Goal: Transaction & Acquisition: Obtain resource

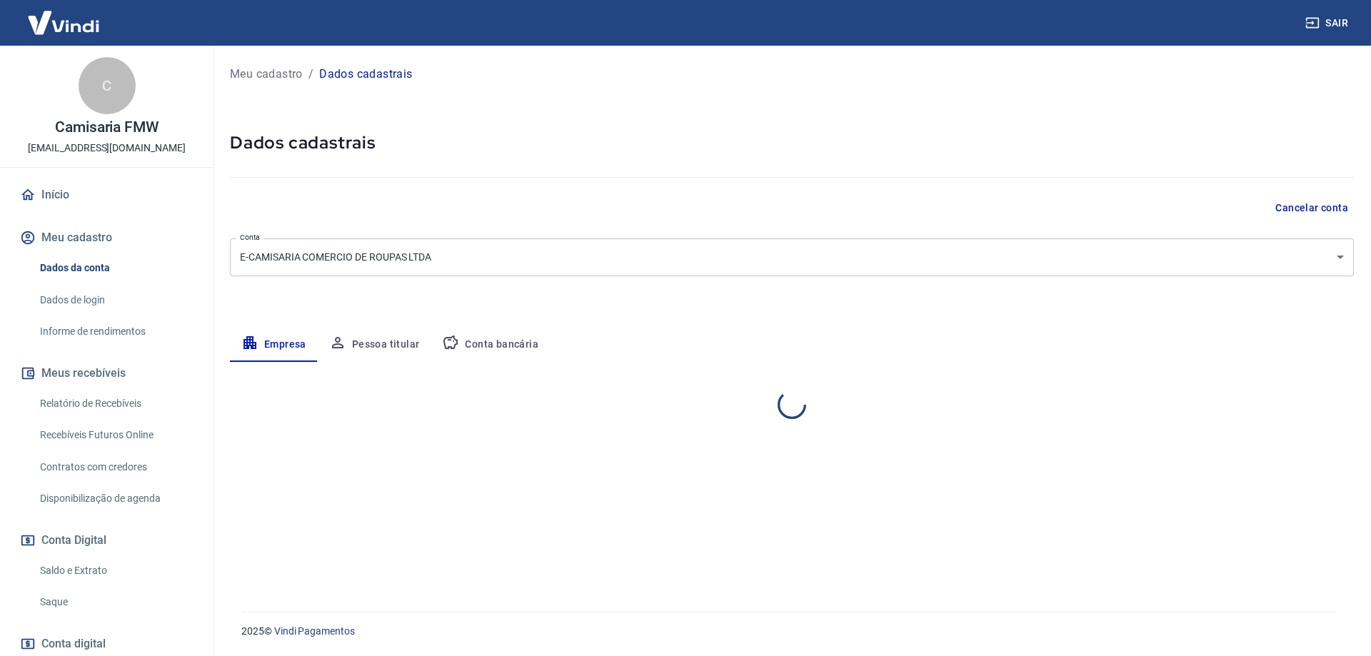
select select "SP"
select select "business"
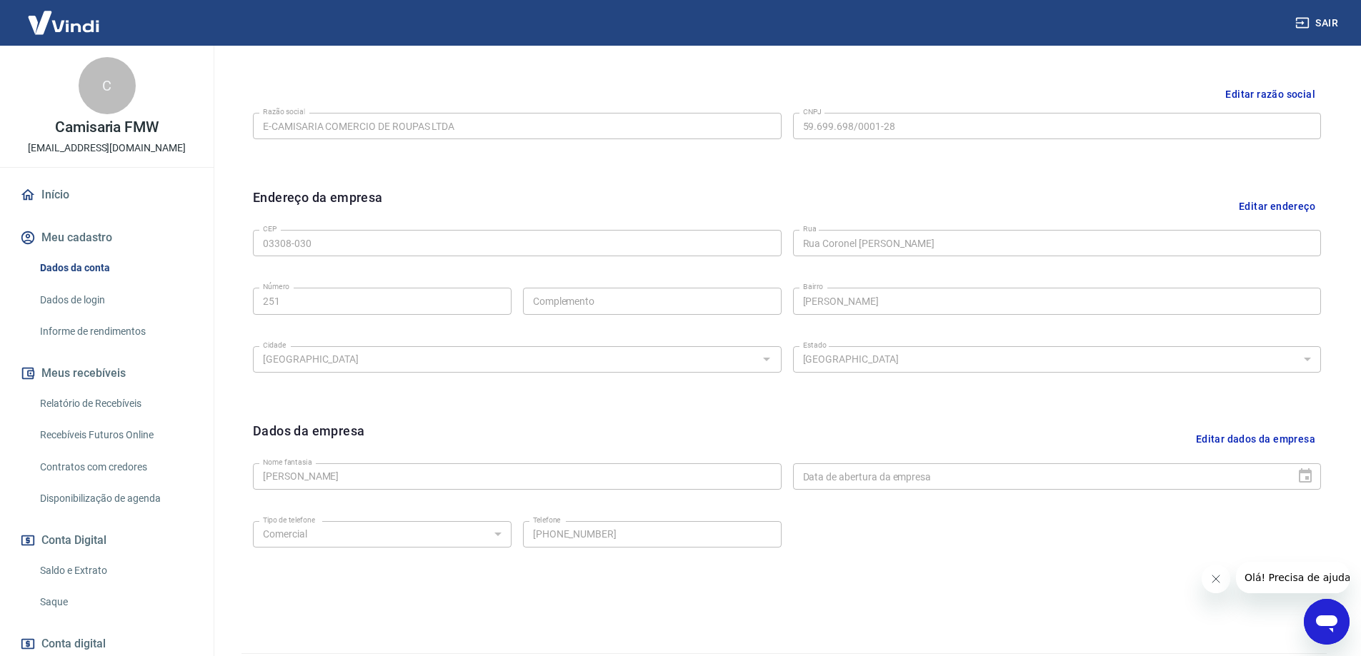
scroll to position [357, 0]
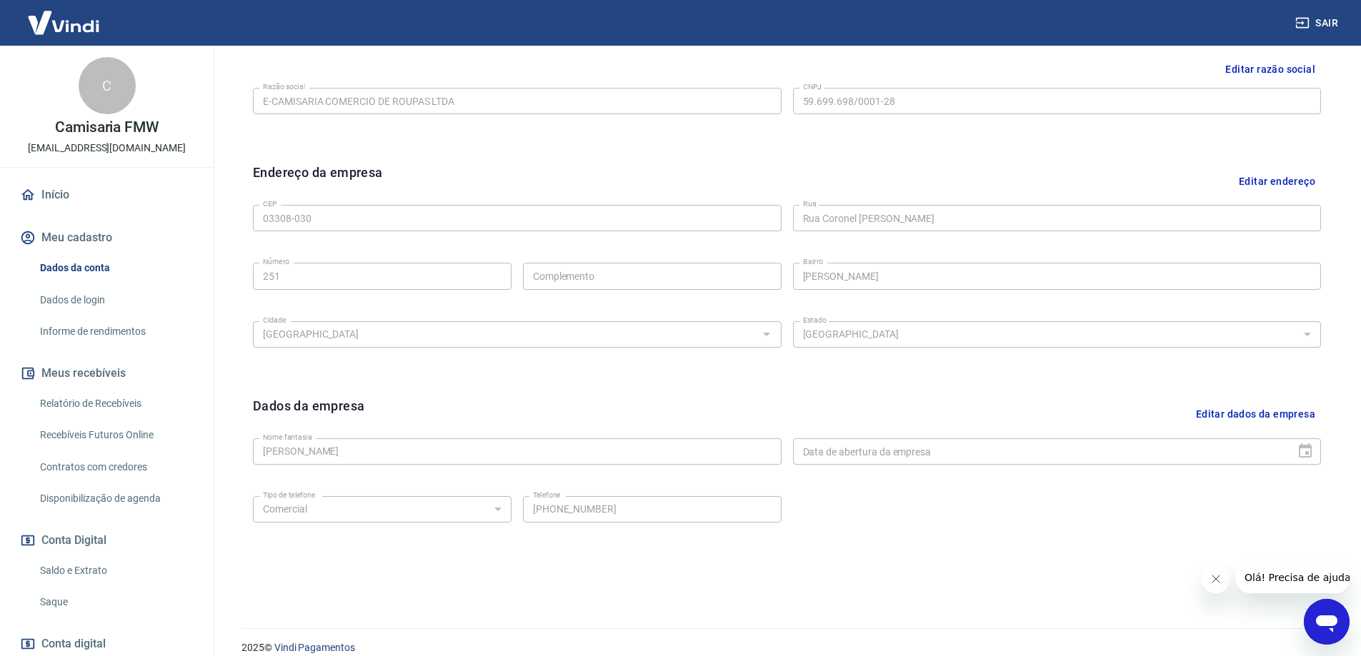
click at [60, 566] on link "Saldo e Extrato" at bounding box center [115, 570] width 162 height 29
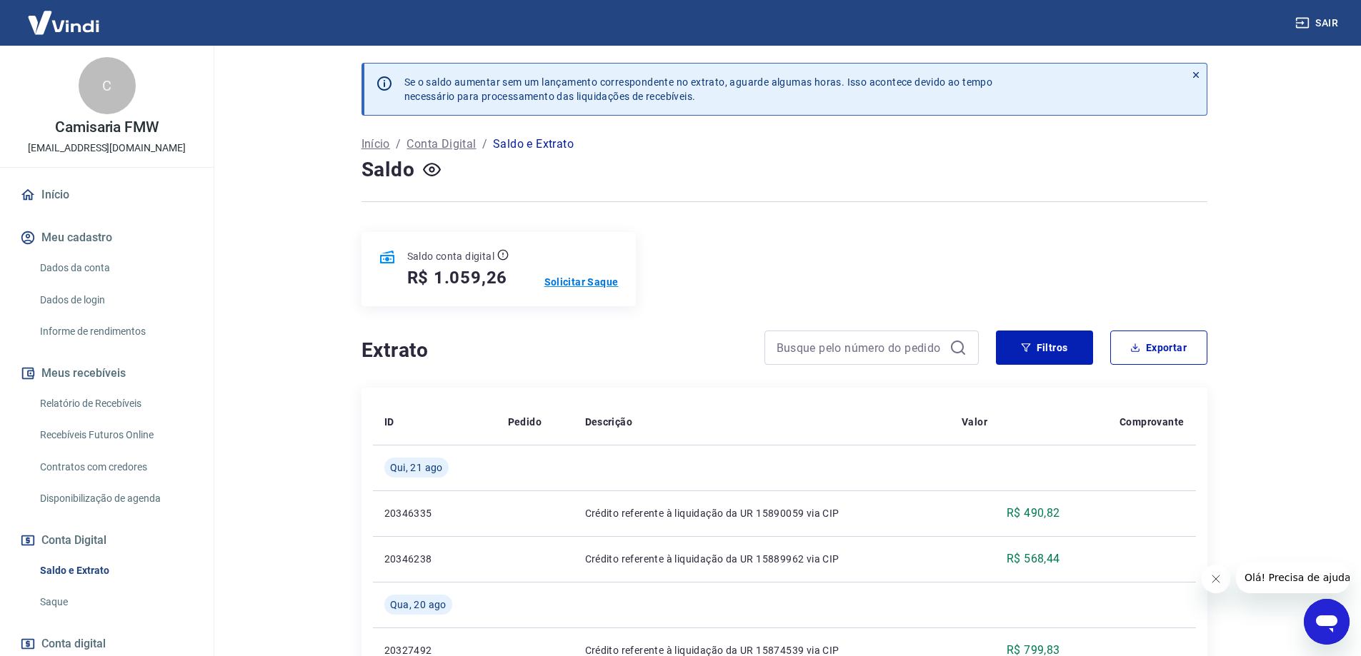
click at [578, 279] on p "Solicitar Saque" at bounding box center [581, 282] width 74 height 14
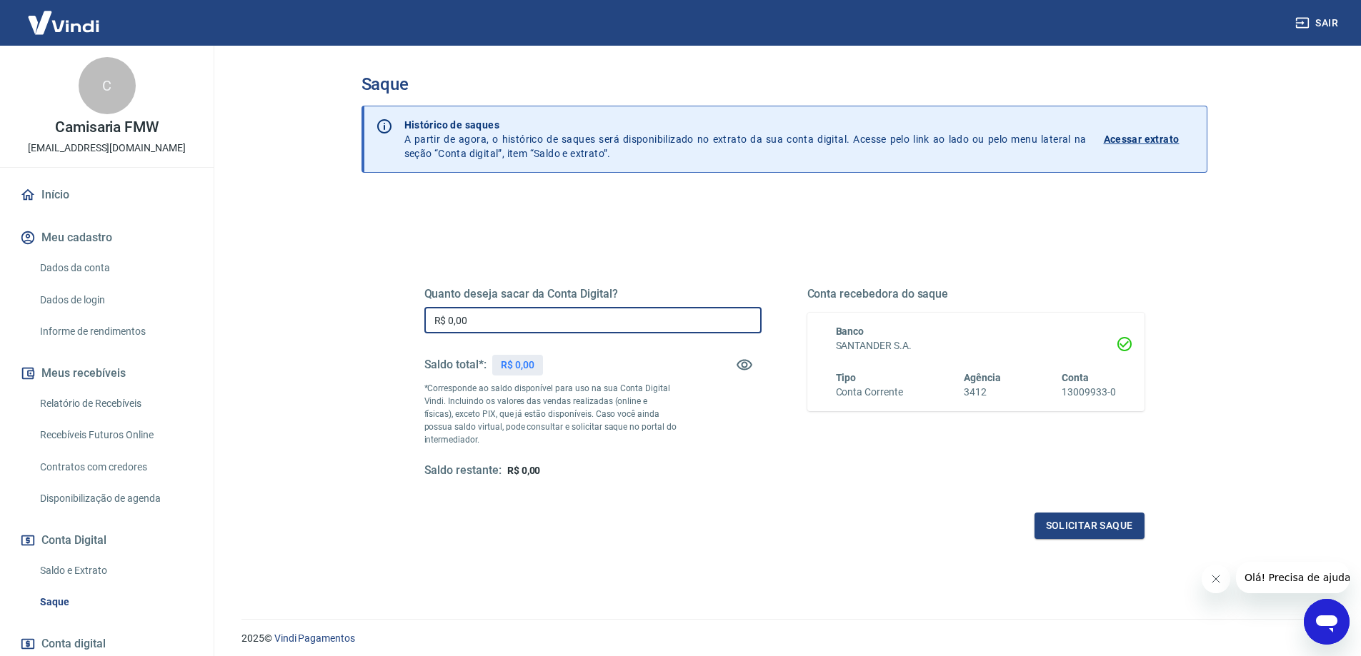
click at [655, 312] on input "R$ 0,00" at bounding box center [592, 320] width 337 height 26
click at [655, 312] on input "R$ 10,59" at bounding box center [592, 320] width 337 height 26
drag, startPoint x: 591, startPoint y: 330, endPoint x: 533, endPoint y: 339, distance: 58.5
click at [589, 330] on input "R$ 10,59" at bounding box center [592, 320] width 337 height 26
type input "R$ 10,59"
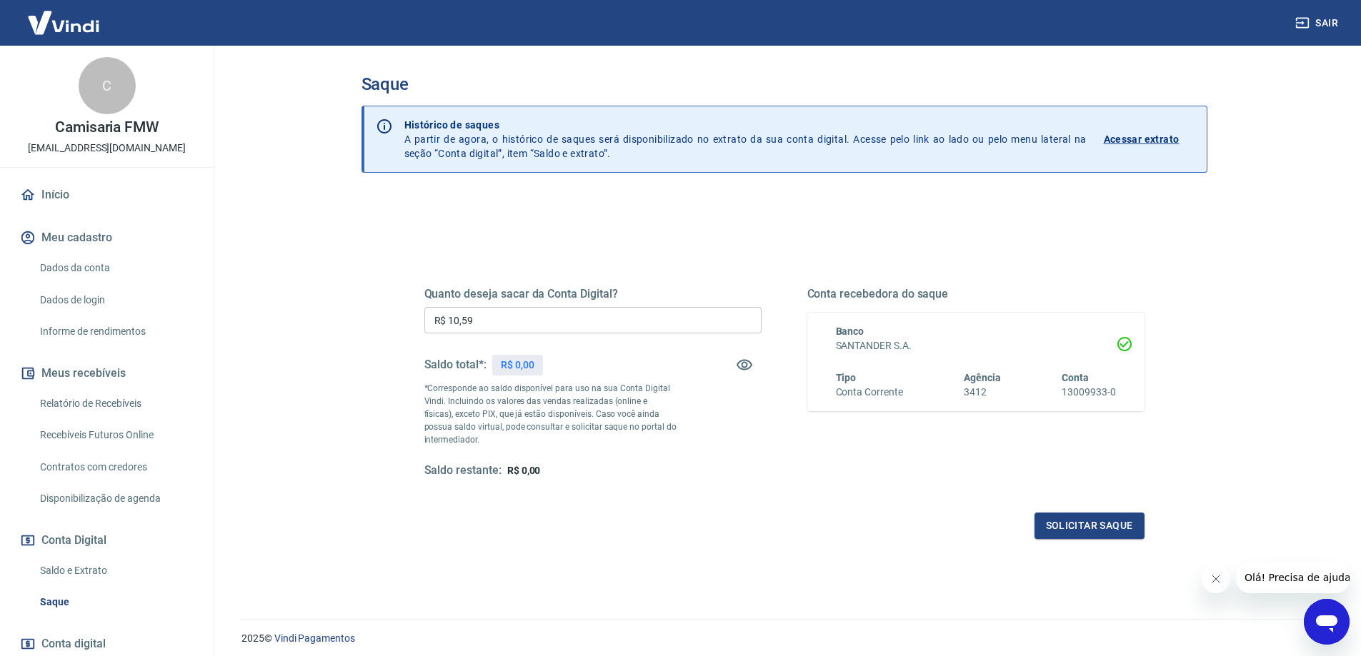
click at [441, 371] on h5 "Saldo total*:" at bounding box center [455, 365] width 62 height 14
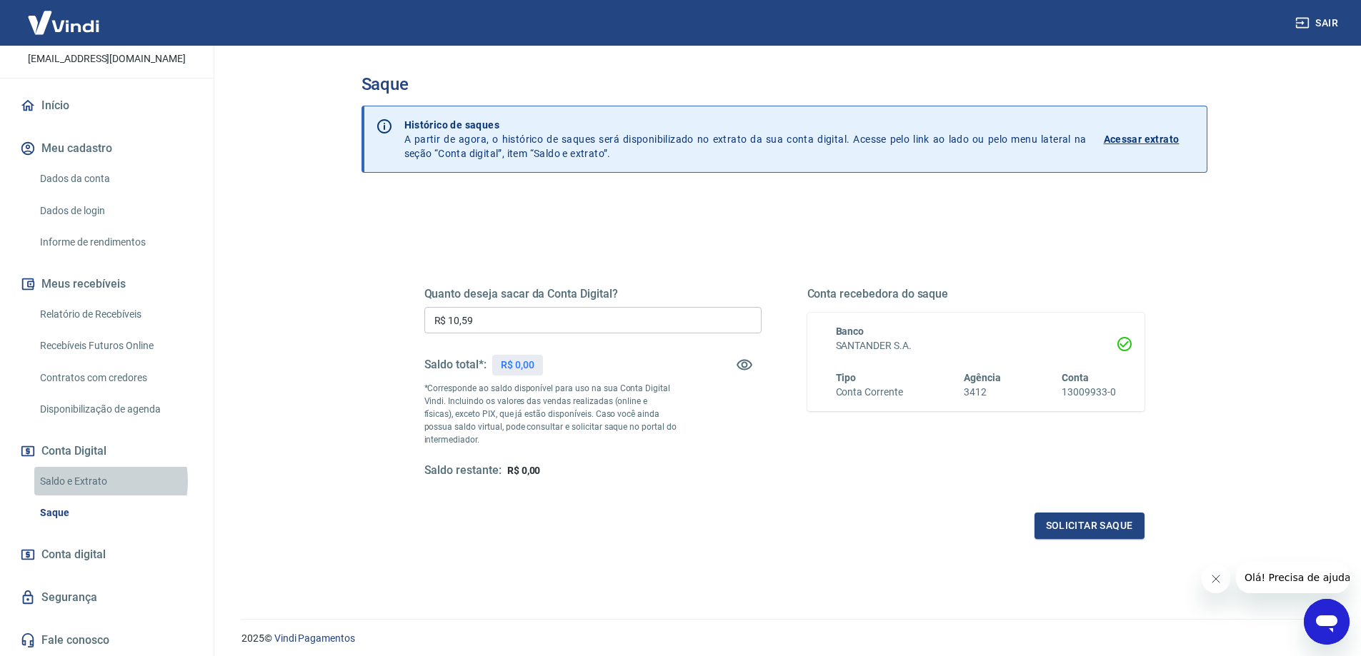
click at [90, 481] on link "Saldo e Extrato" at bounding box center [115, 481] width 162 height 29
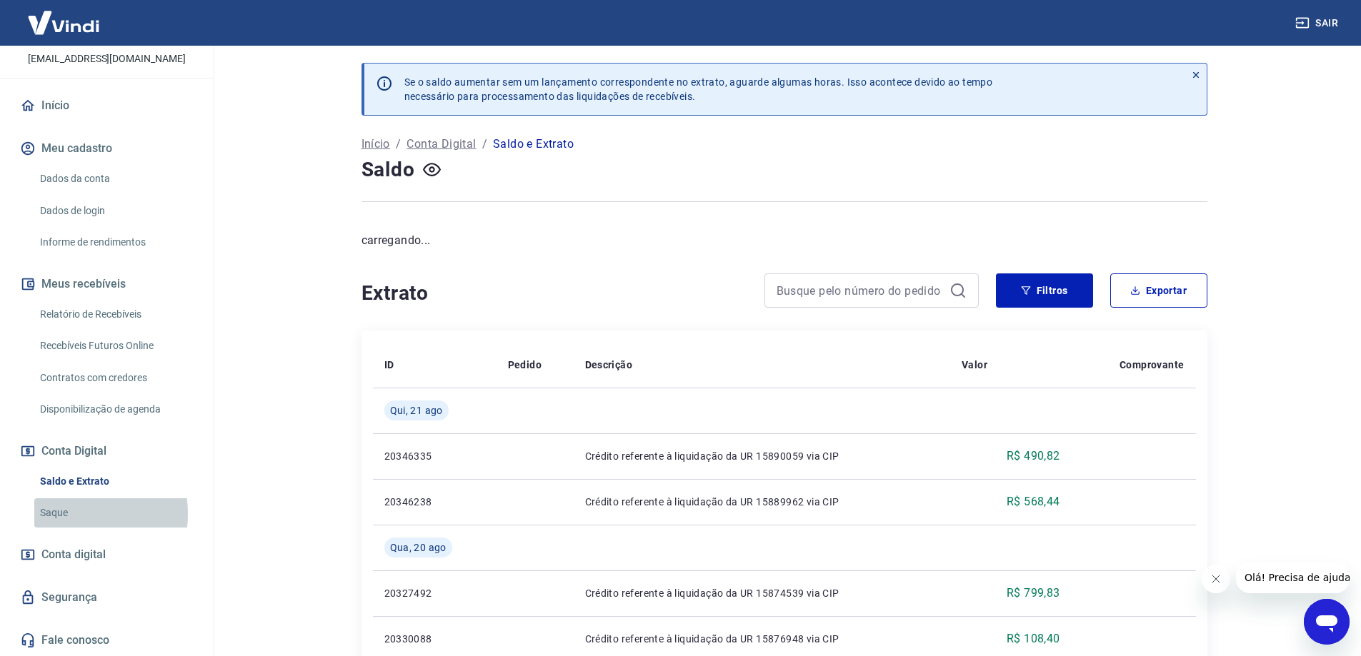
click at [73, 514] on link "Saque" at bounding box center [115, 513] width 162 height 29
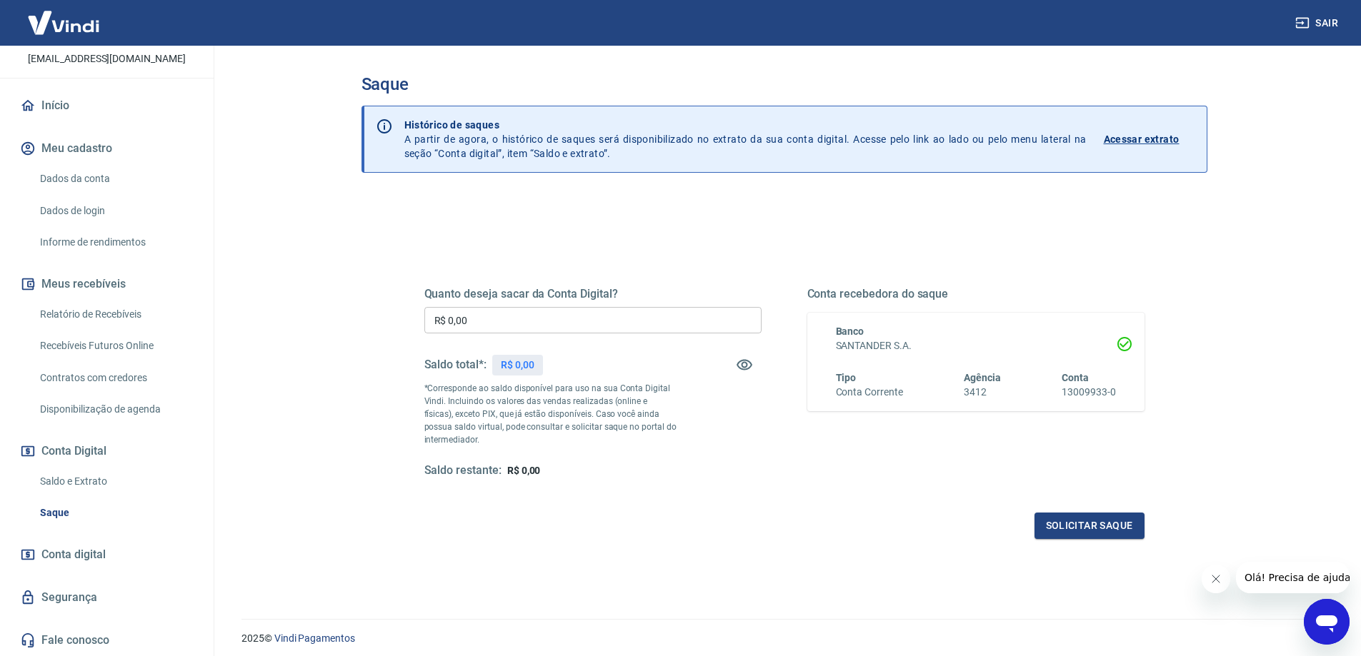
click at [624, 304] on div "Quanto deseja sacar da Conta Digital? R$ 0,00 ​ Saldo total*: R$ 0,00 *Correspo…" at bounding box center [592, 382] width 337 height 191
click at [634, 316] on input "R$ 0,00" at bounding box center [592, 320] width 337 height 26
type input "R$ 0,19"
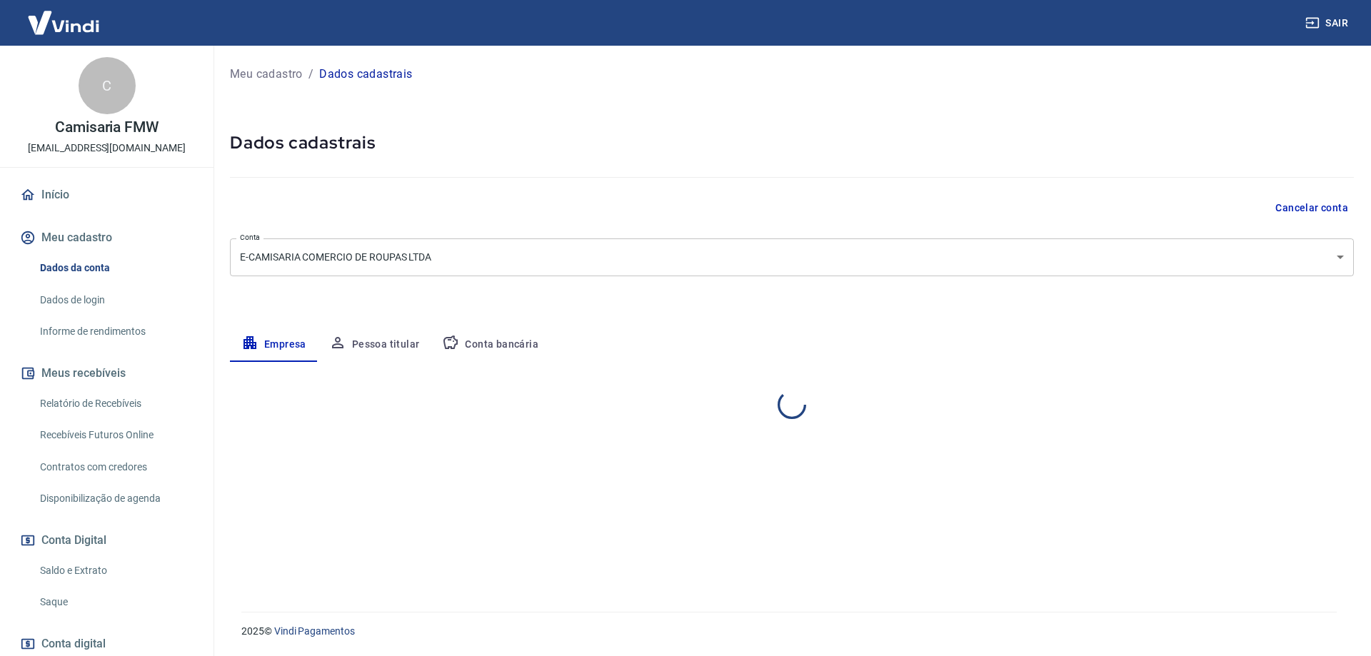
select select "SP"
select select "business"
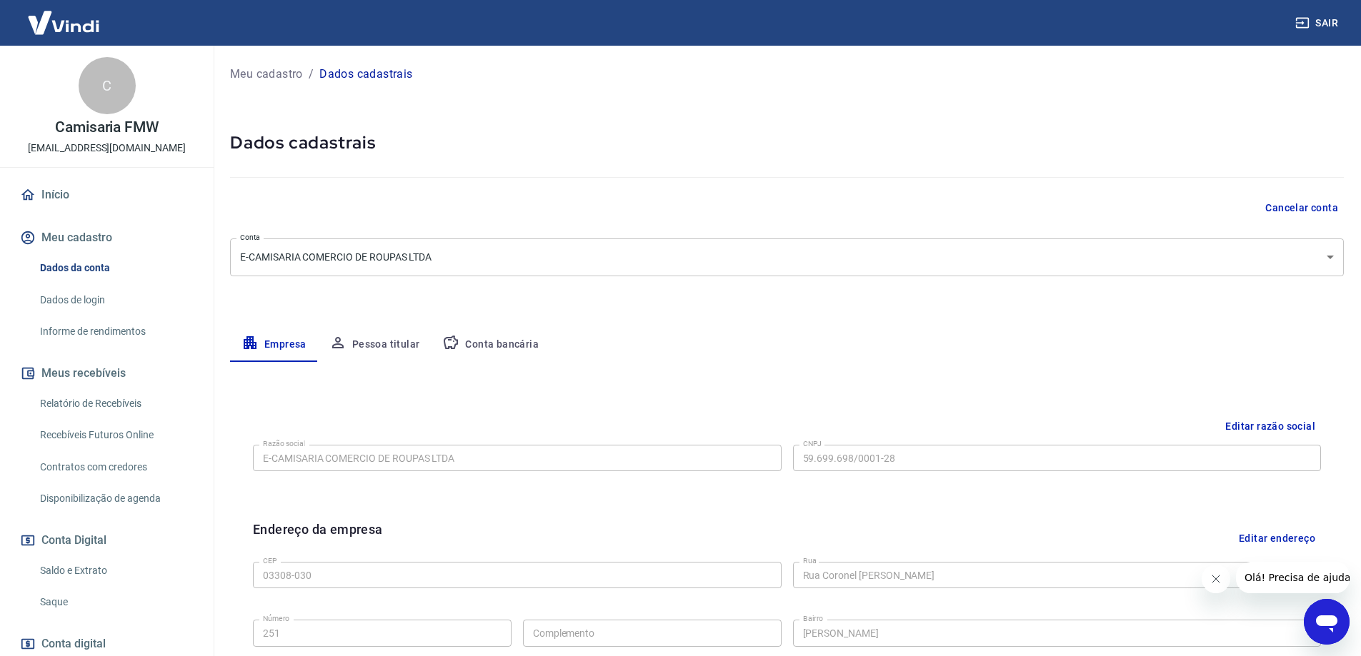
click at [106, 563] on link "Saldo e Extrato" at bounding box center [115, 570] width 162 height 29
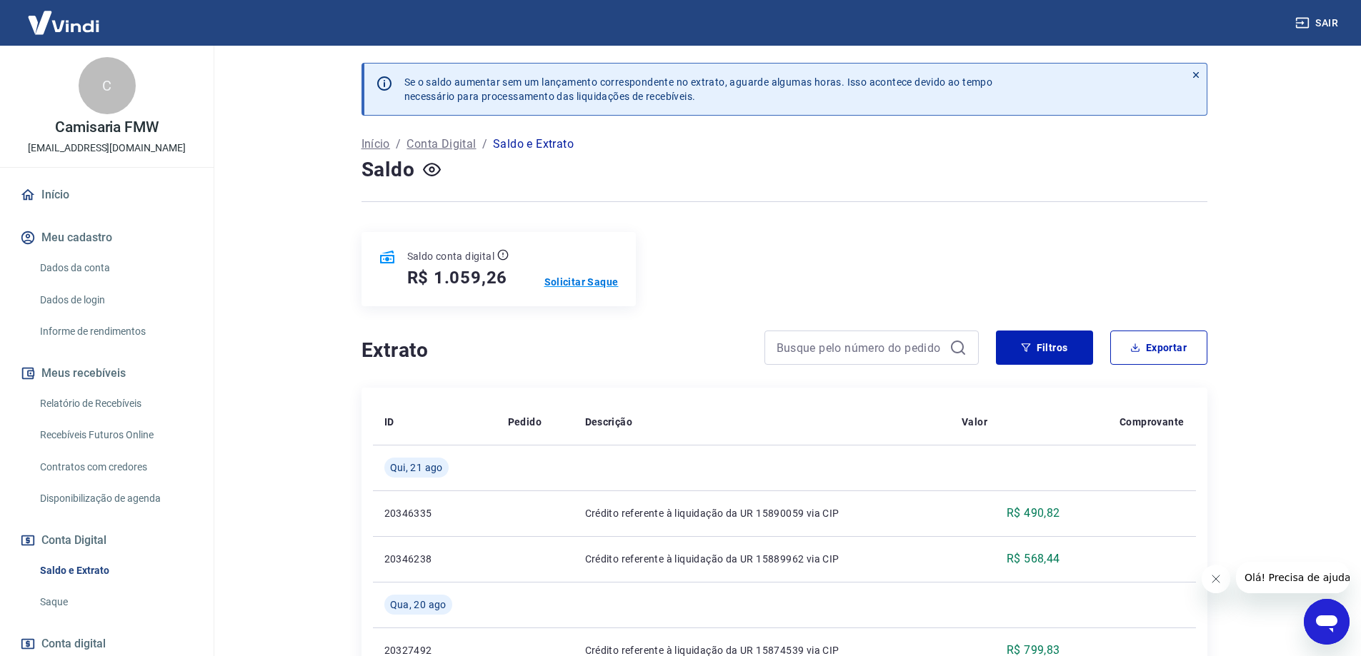
click at [548, 282] on p "Solicitar Saque" at bounding box center [581, 282] width 74 height 14
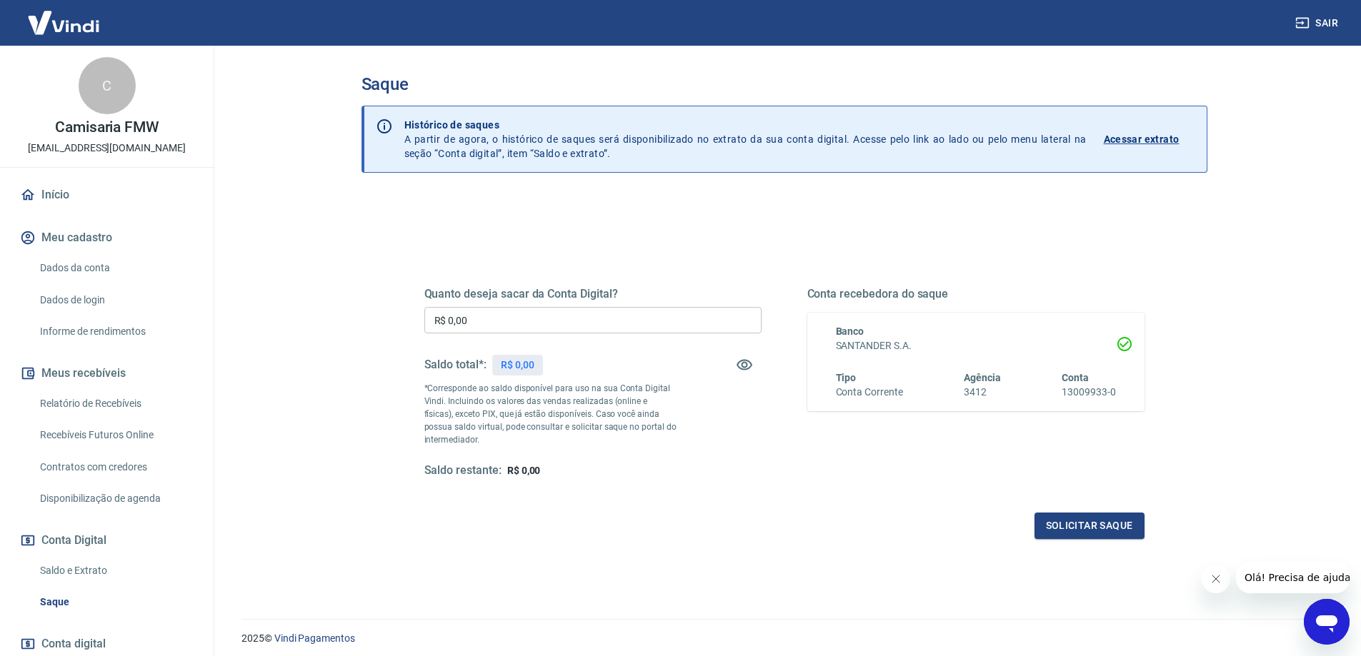
click at [536, 331] on input "R$ 0,00" at bounding box center [592, 320] width 337 height 26
type input "R$ 1.059,60"
click at [576, 419] on p "*Corresponde ao saldo disponível para uso na sua Conta Digital Vindi. Incluindo…" at bounding box center [550, 414] width 253 height 64
click at [734, 365] on button "button" at bounding box center [744, 365] width 34 height 34
click at [740, 359] on icon "button" at bounding box center [744, 364] width 17 height 17
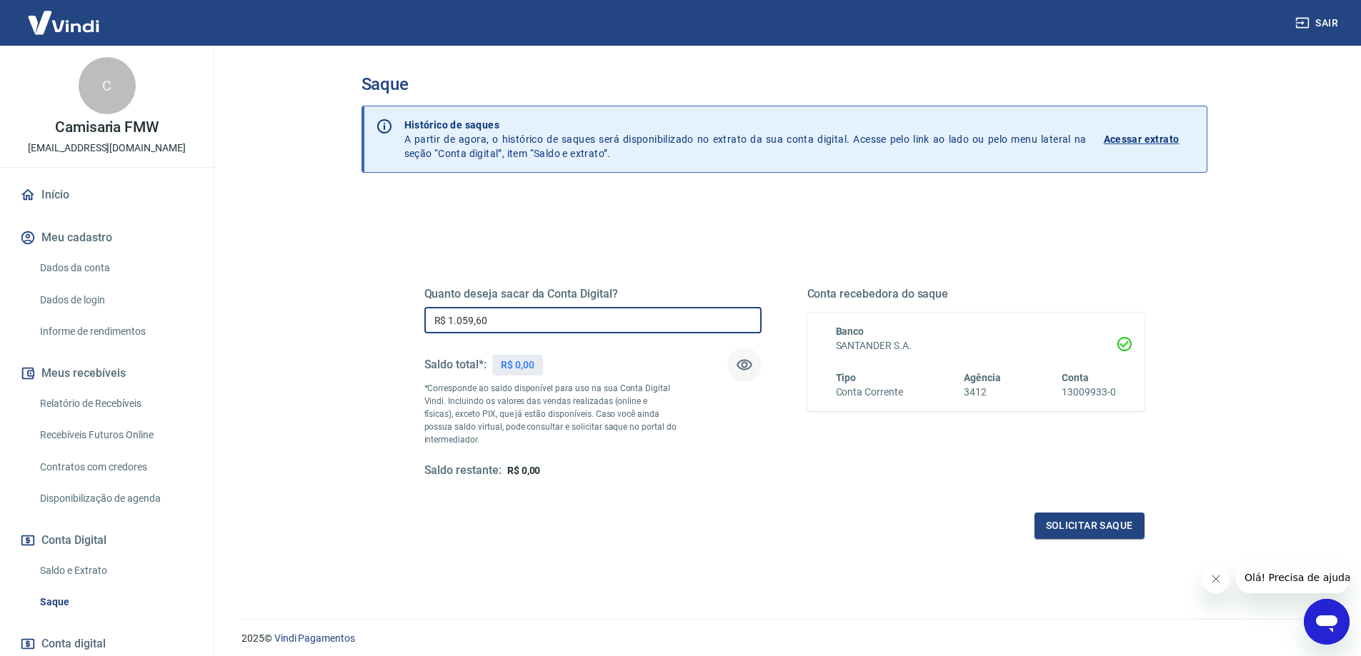
drag, startPoint x: 565, startPoint y: 309, endPoint x: 552, endPoint y: 309, distance: 12.9
click at [564, 309] on input "R$ 1.059,60" at bounding box center [592, 320] width 337 height 26
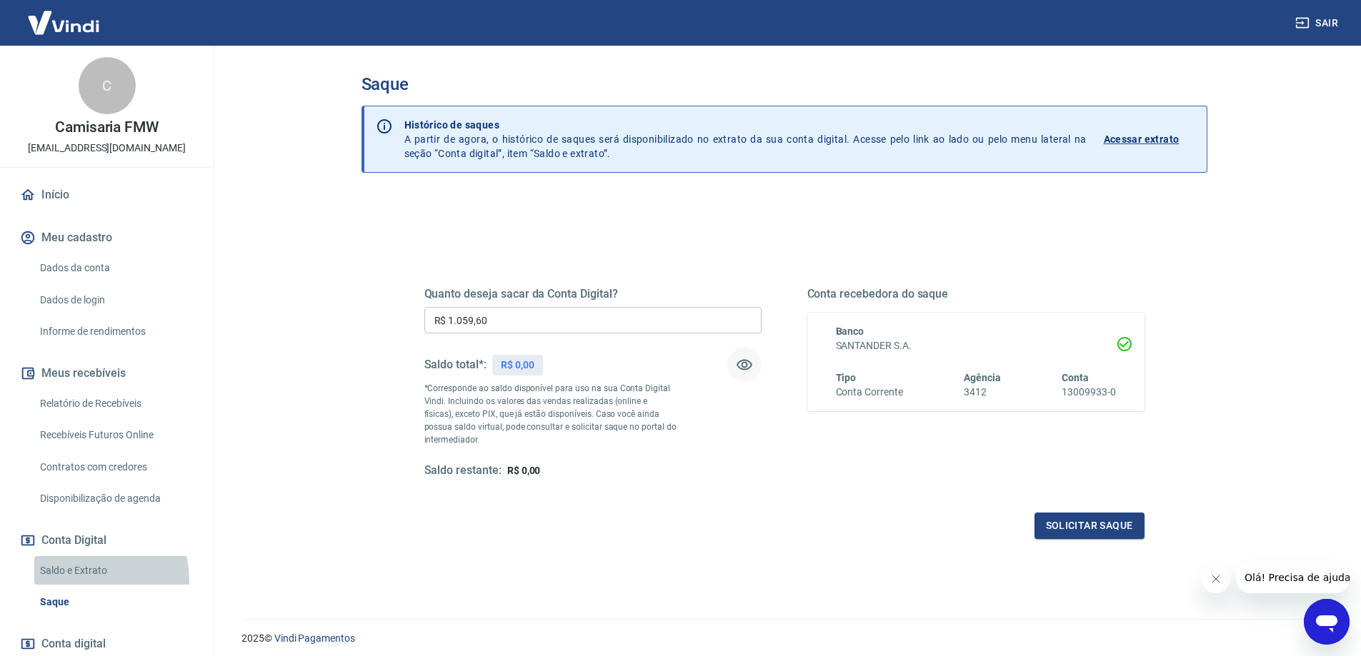
click at [77, 581] on link "Saldo e Extrato" at bounding box center [115, 570] width 162 height 29
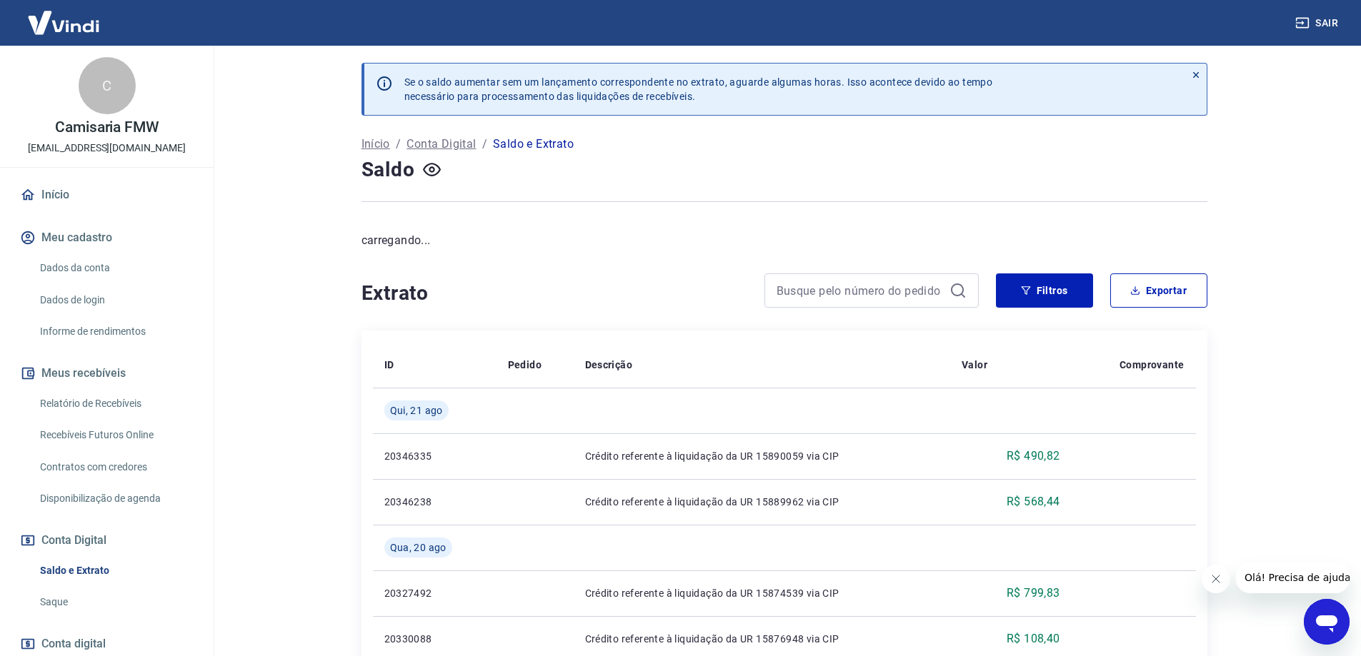
click at [69, 568] on link "Saldo e Extrato" at bounding box center [115, 570] width 162 height 29
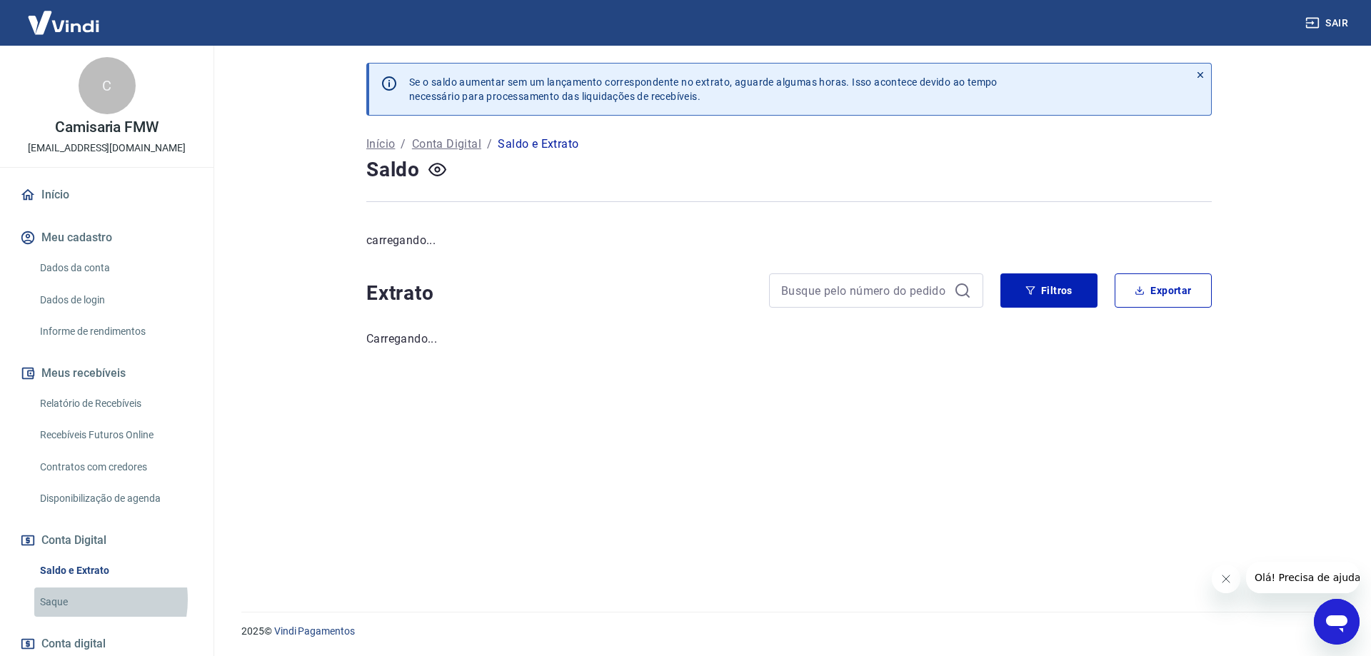
click at [81, 600] on link "Saque" at bounding box center [115, 602] width 162 height 29
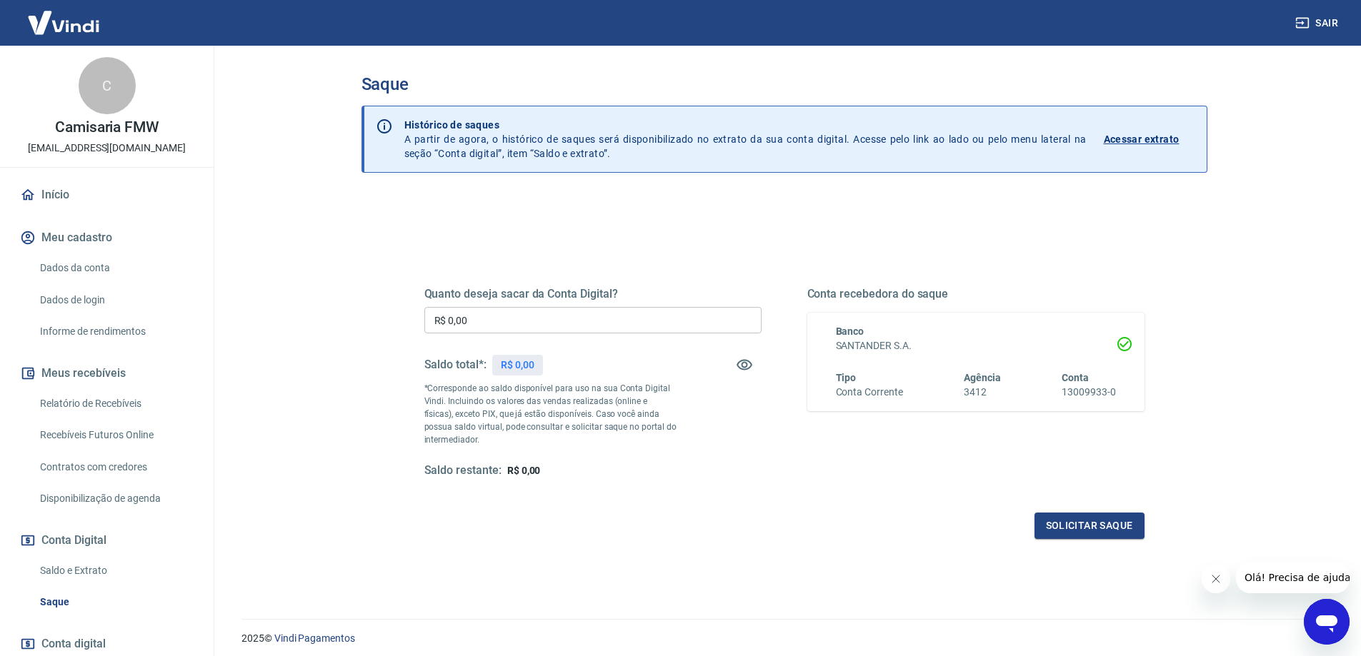
click at [496, 345] on div "Quanto deseja sacar da Conta Digital? R$ 0,00 ​ Saldo total*: R$ 0,00 *Correspo…" at bounding box center [592, 382] width 337 height 191
click at [476, 303] on div "Quanto deseja sacar da Conta Digital? R$ 0,00 ​ Saldo total*: R$ 0,00 *Correspo…" at bounding box center [592, 382] width 337 height 191
click at [506, 311] on input "R$ 0,00" at bounding box center [592, 320] width 337 height 26
type input "R$ 0,01"
click at [90, 566] on link "Saldo e Extrato" at bounding box center [115, 570] width 162 height 29
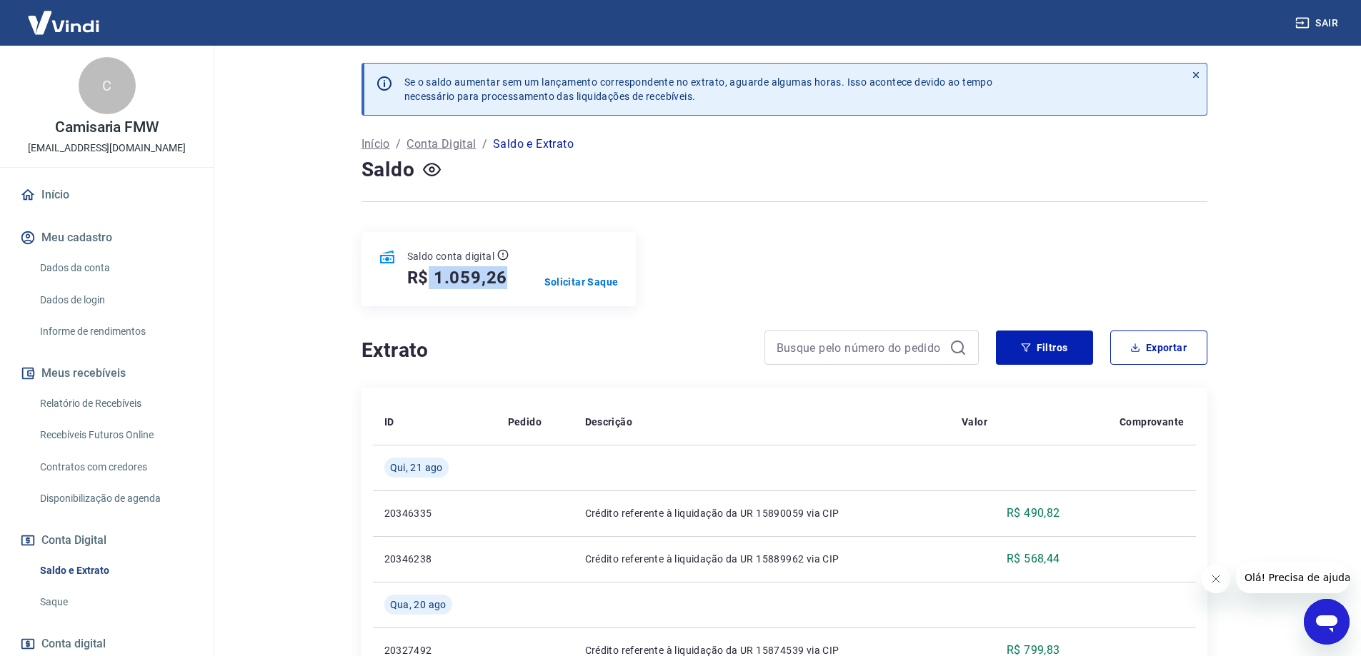
drag, startPoint x: 424, startPoint y: 284, endPoint x: 508, endPoint y: 283, distance: 84.3
click at [508, 283] on div "R$ 1.059,26" at bounding box center [458, 277] width 102 height 23
click at [590, 276] on p "Solicitar Saque" at bounding box center [581, 282] width 74 height 14
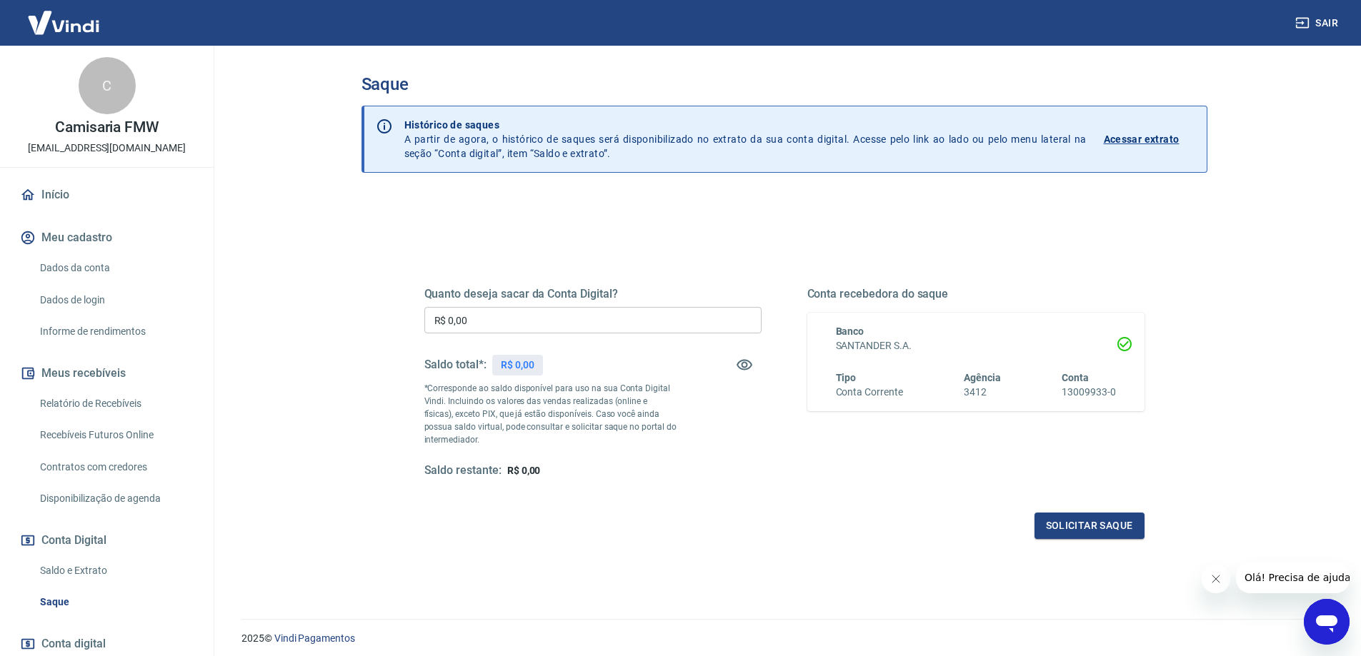
click at [557, 329] on input "R$ 0,00" at bounding box center [592, 320] width 337 height 26
click at [603, 253] on div "Quanto deseja sacar da Conta Digital? R$ 1.959,60 ​ Saldo total*: R$ 1.059,26 *…" at bounding box center [784, 396] width 720 height 286
click at [501, 321] on input "R$ 1.959,60" at bounding box center [592, 320] width 337 height 26
drag, startPoint x: 554, startPoint y: 371, endPoint x: 523, endPoint y: 367, distance: 31.6
click at [523, 367] on div "R$ 1.059,26" at bounding box center [527, 365] width 70 height 21
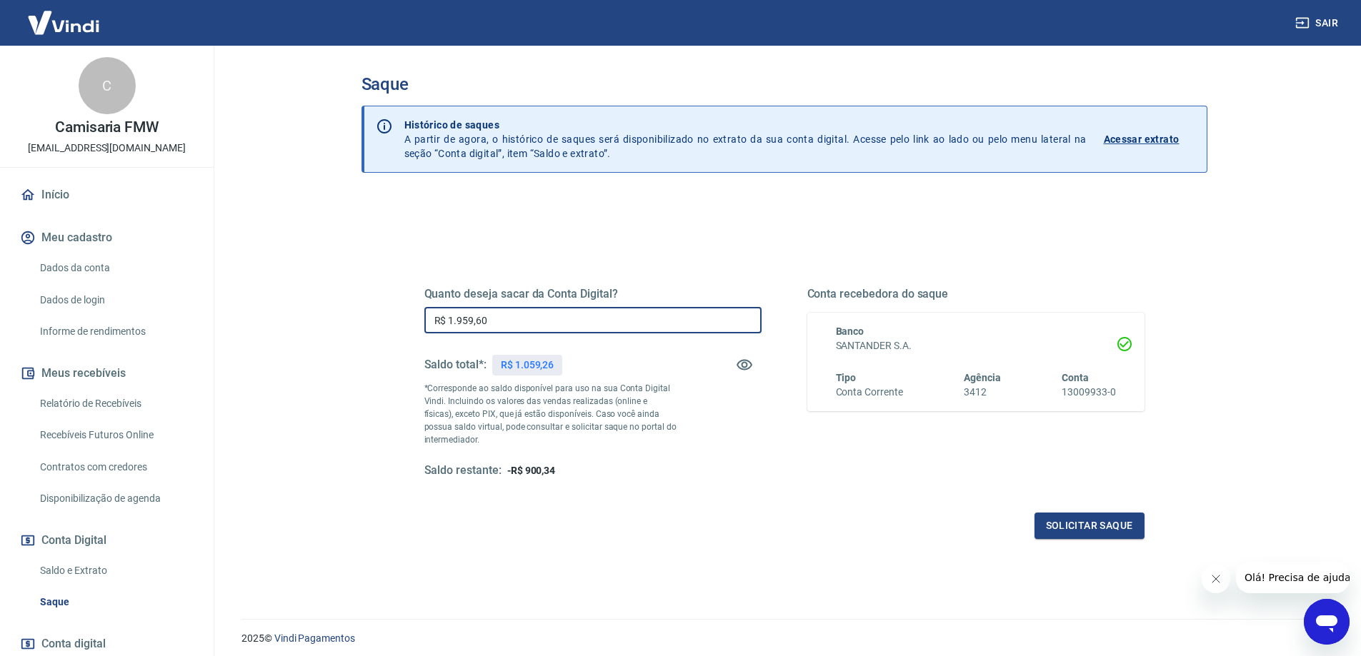
drag, startPoint x: 506, startPoint y: 326, endPoint x: 369, endPoint y: 317, distance: 137.4
click at [369, 317] on div "Quanto deseja sacar da Conta Digital? R$ 1.959,60 ​ Saldo total*: R$ 1.059,26 *…" at bounding box center [784, 451] width 846 height 511
type input "R$ 1.059,26"
click at [739, 335] on div "Quanto deseja sacar da Conta Digital? R$ 1.059,26 ​ Saldo total*: R$ 1.059,26 *…" at bounding box center [592, 382] width 337 height 191
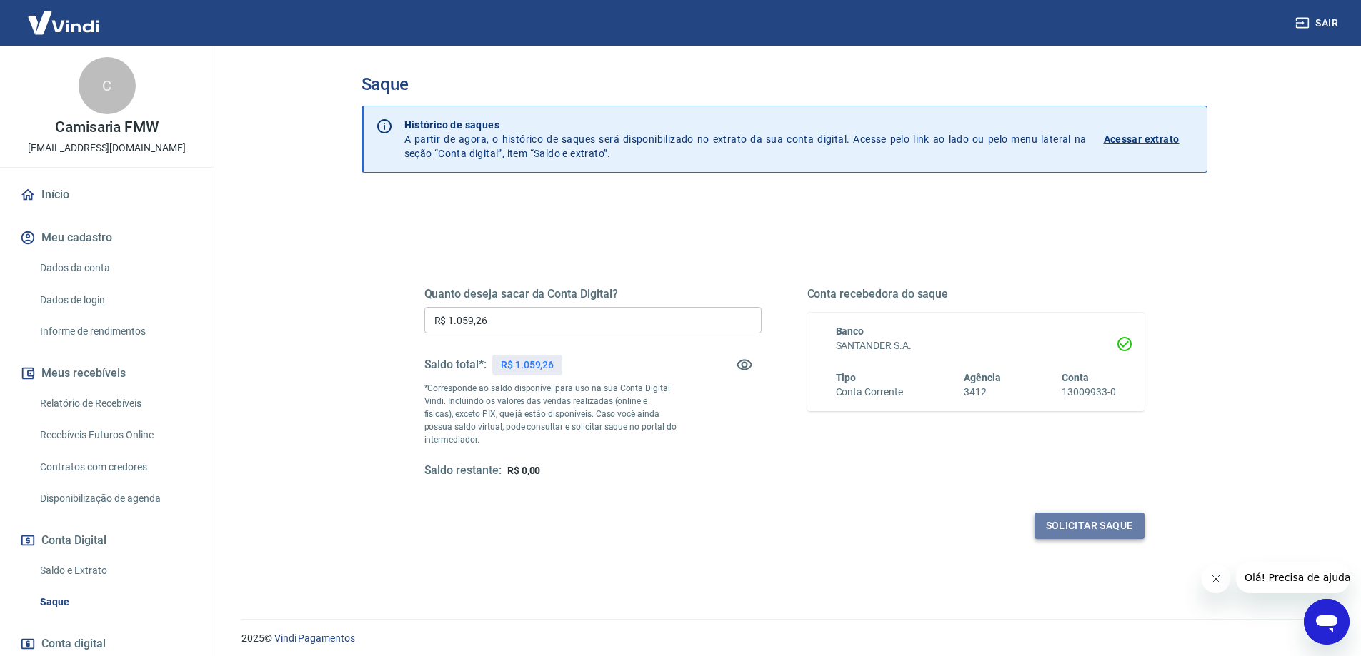
click at [1075, 532] on button "Solicitar saque" at bounding box center [1089, 526] width 110 height 26
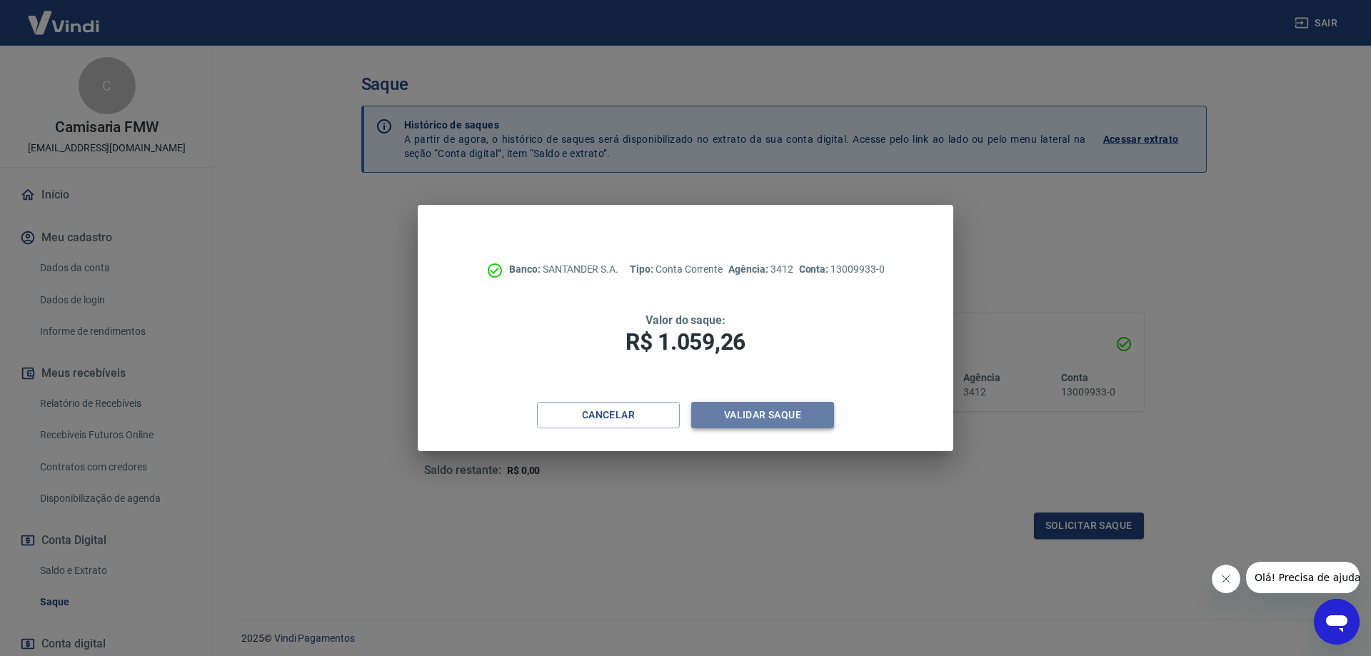
click at [723, 420] on button "Validar saque" at bounding box center [762, 415] width 143 height 26
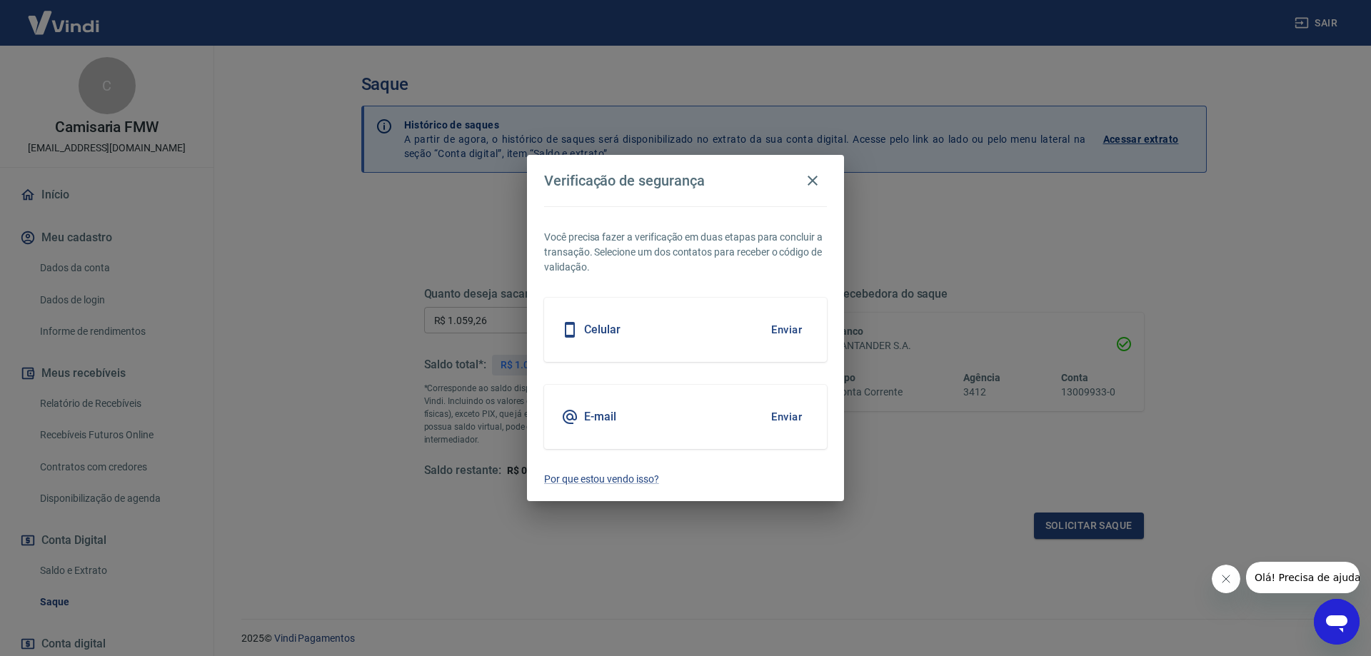
click at [786, 419] on button "Enviar" at bounding box center [786, 417] width 46 height 30
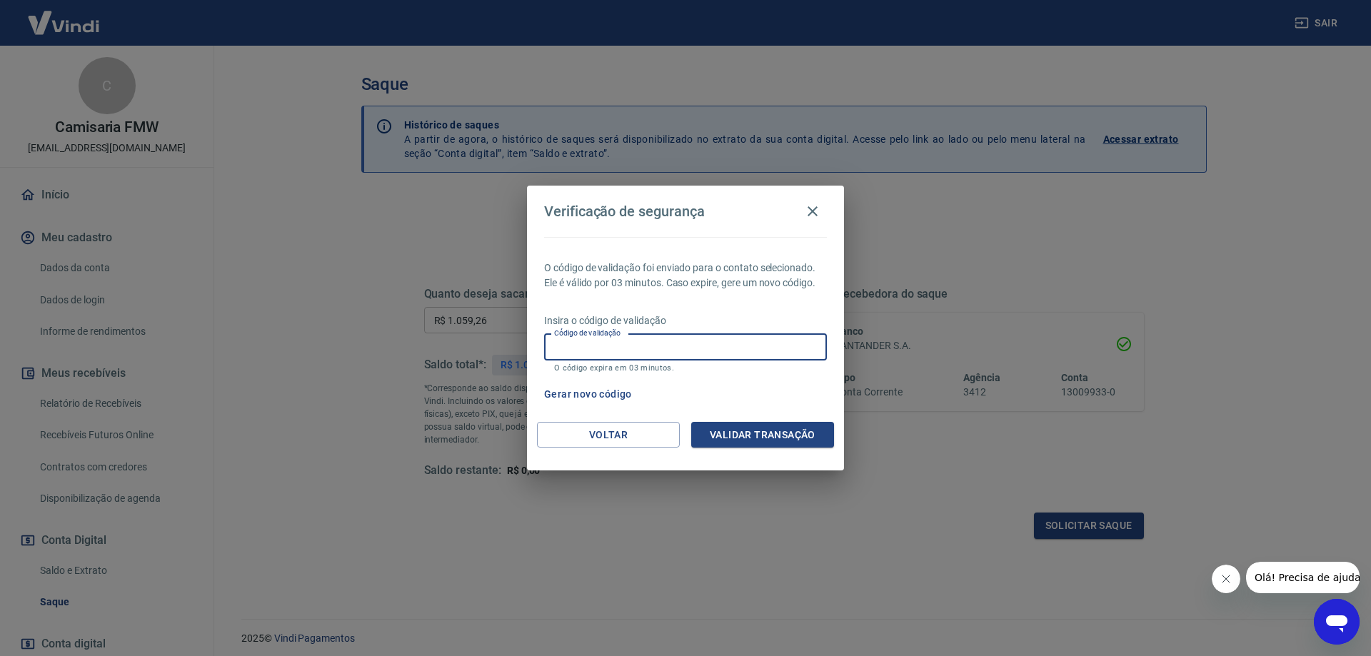
click at [650, 342] on input "Código de validação" at bounding box center [685, 347] width 283 height 26
paste input "284522"
type input "284522"
click at [749, 425] on button "Validar transação" at bounding box center [762, 435] width 143 height 26
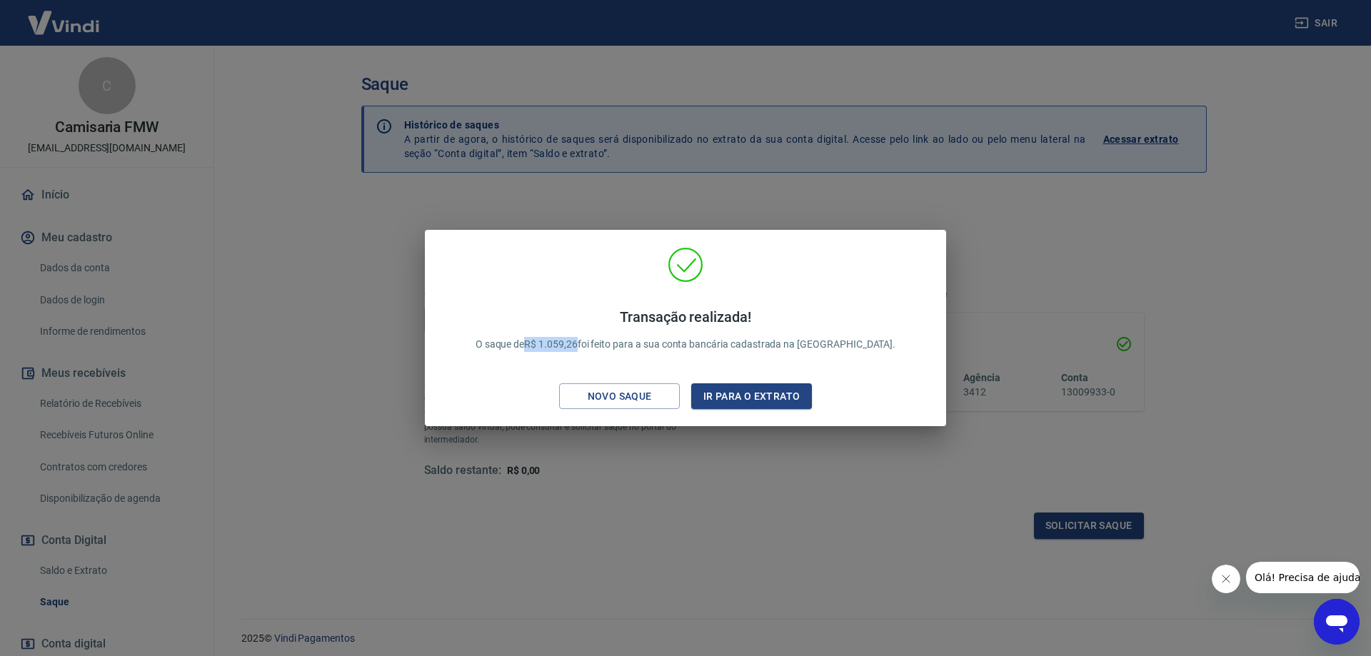
drag, startPoint x: 615, startPoint y: 347, endPoint x: 563, endPoint y: 341, distance: 52.4
click at [563, 341] on p "Transação realizada! O saque de R$ 1.059,26 foi feito para a sua conta bancária…" at bounding box center [686, 331] width 421 height 44
copy p "R$ 1.059,26"
